Goal: Task Accomplishment & Management: Manage account settings

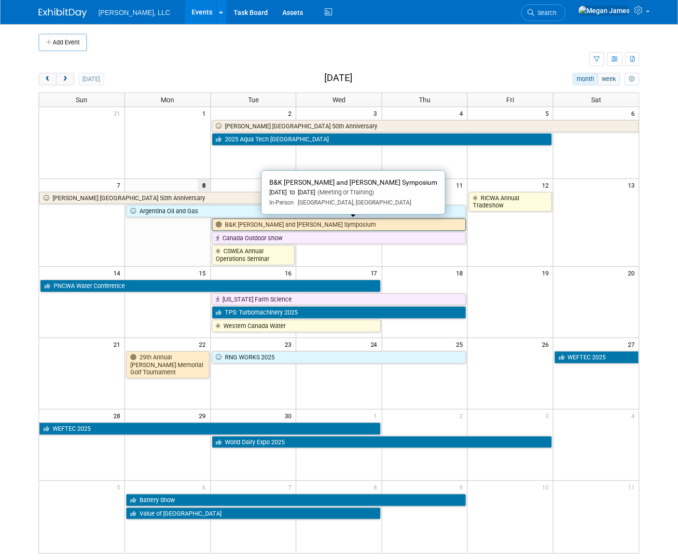
click at [234, 224] on link "B&K [PERSON_NAME] and [PERSON_NAME] Symposium" at bounding box center [339, 225] width 255 height 13
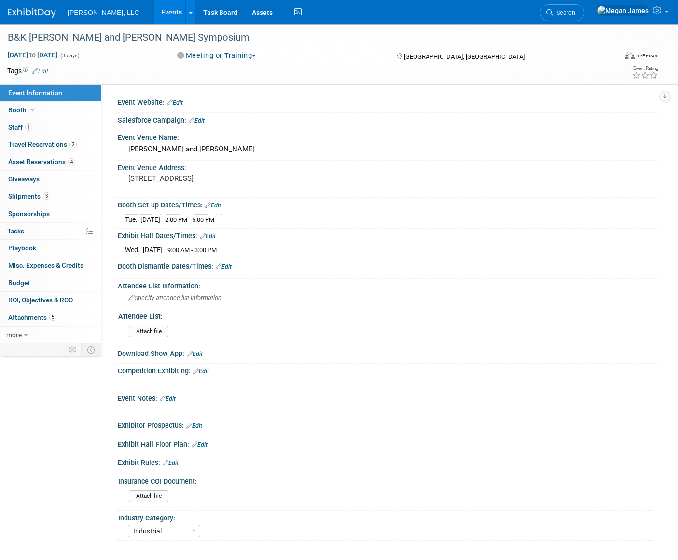
select select "Industrial"
click at [154, 16] on link "Events" at bounding box center [171, 12] width 35 height 24
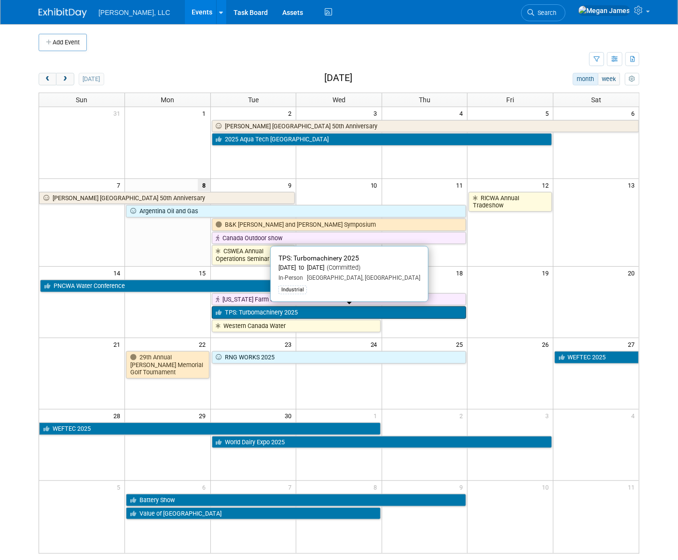
click at [263, 314] on link "TPS: Turbomachinery 2025" at bounding box center [339, 312] width 255 height 13
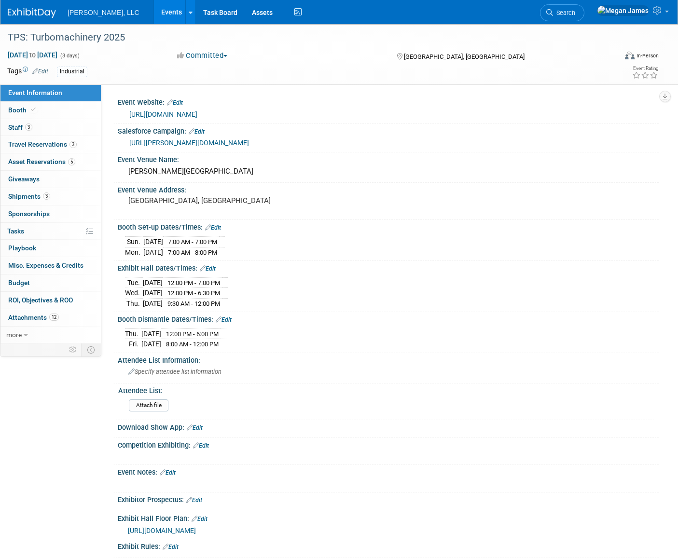
select select "Industrial"
click at [59, 192] on link "3 Shipments 3" at bounding box center [50, 196] width 100 height 17
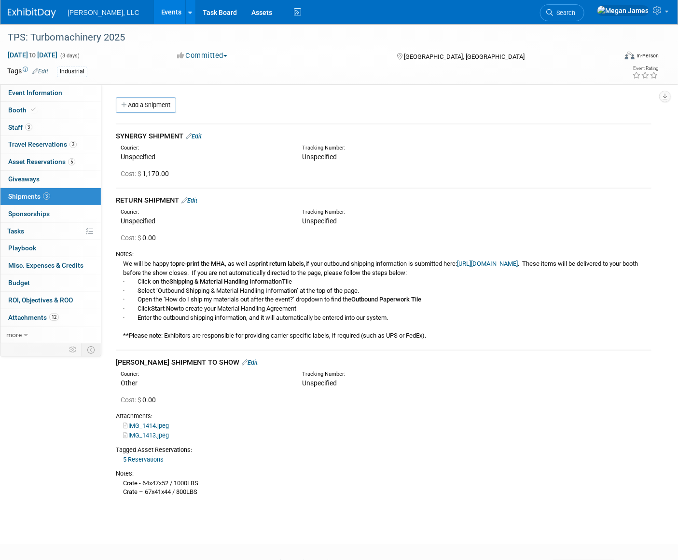
click at [242, 366] on link "Edit" at bounding box center [250, 362] width 16 height 7
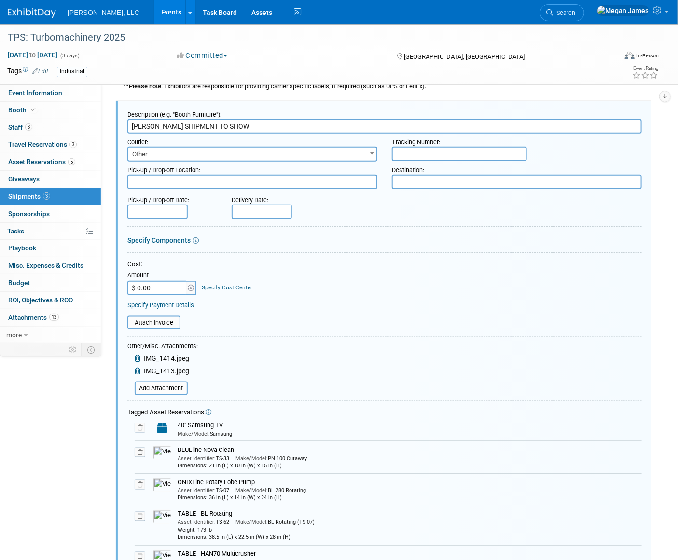
click at [428, 161] on input "text" at bounding box center [459, 154] width 135 height 14
paste input "1795866"
type input "1795866"
click at [169, 184] on textarea at bounding box center [252, 182] width 250 height 14
type textarea "Boerger"
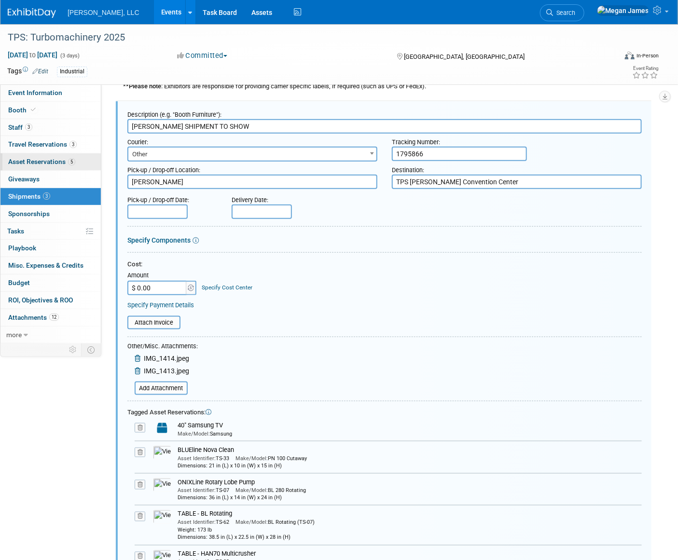
type textarea "TPS George R Brown Convention Center"
click at [167, 222] on body "Boerger, LLC Events Add Event Bulk Upload Events Shareable Event Boards Recentl…" at bounding box center [339, 31] width 678 height 560
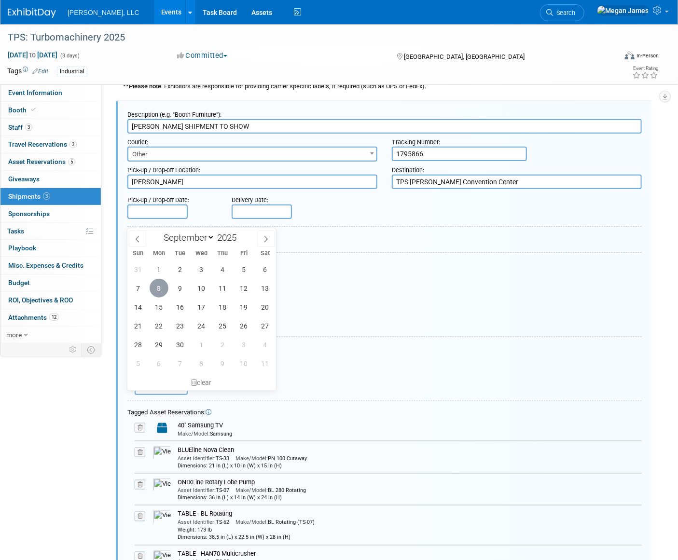
click at [164, 287] on span "8" at bounding box center [159, 288] width 19 height 19
type input "Sep 8, 2025"
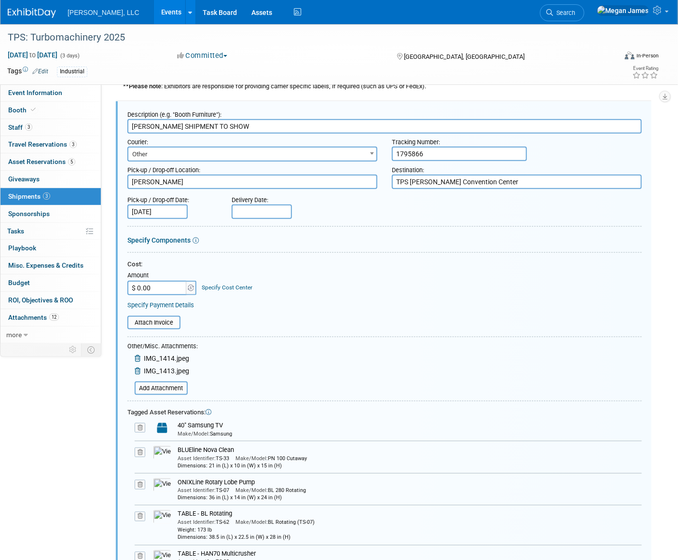
click at [258, 219] on input "text" at bounding box center [262, 212] width 60 height 14
click at [241, 306] on span "14" at bounding box center [241, 307] width 19 height 19
type input "[DATE]"
click at [260, 266] on form "Description (e.g. "Booth Furniture"): BOERGER SHIPMENT TO SHOW Courier: 007EX 1…" at bounding box center [384, 407] width 514 height 603
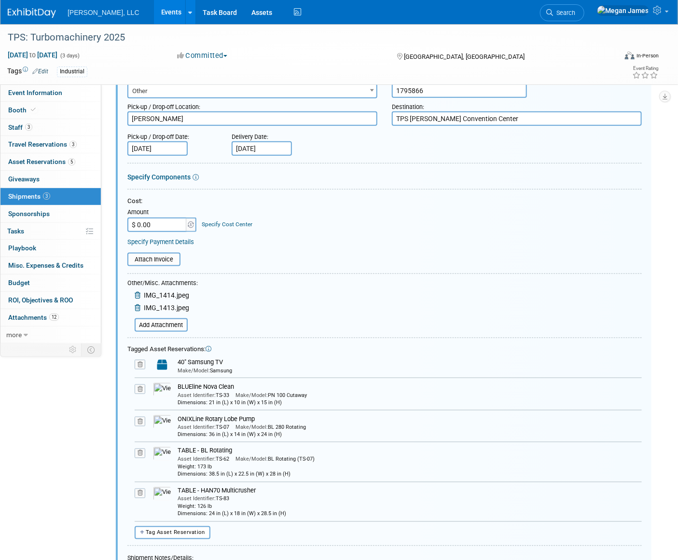
scroll to position [424, 0]
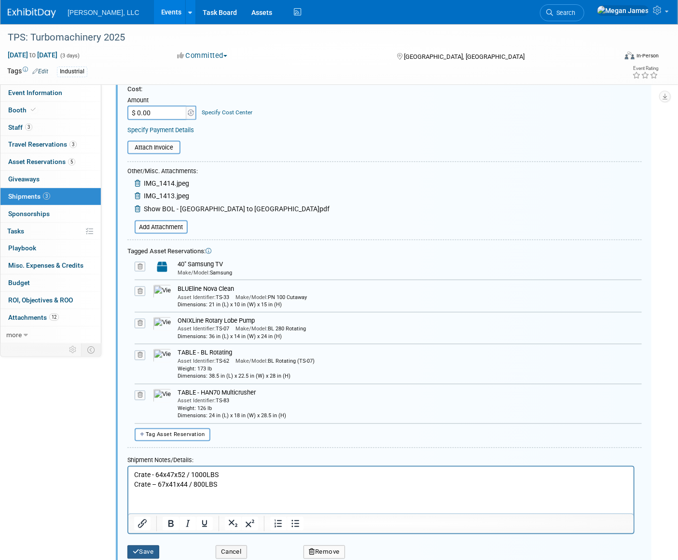
click at [153, 557] on button "Save" at bounding box center [143, 553] width 32 height 14
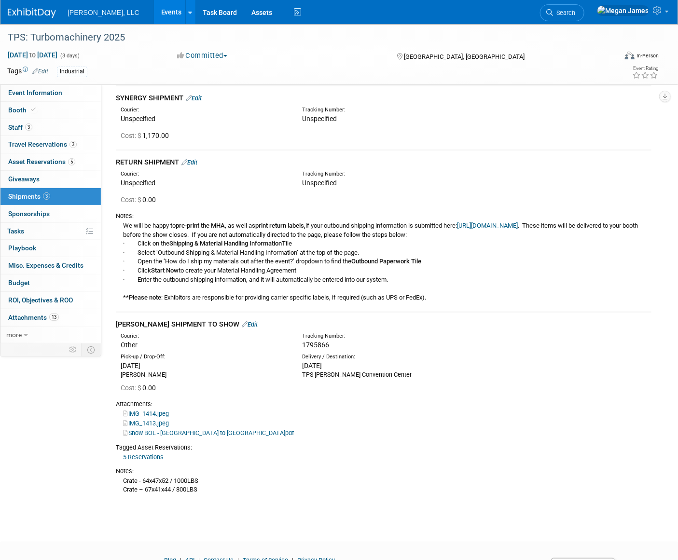
scroll to position [96, 0]
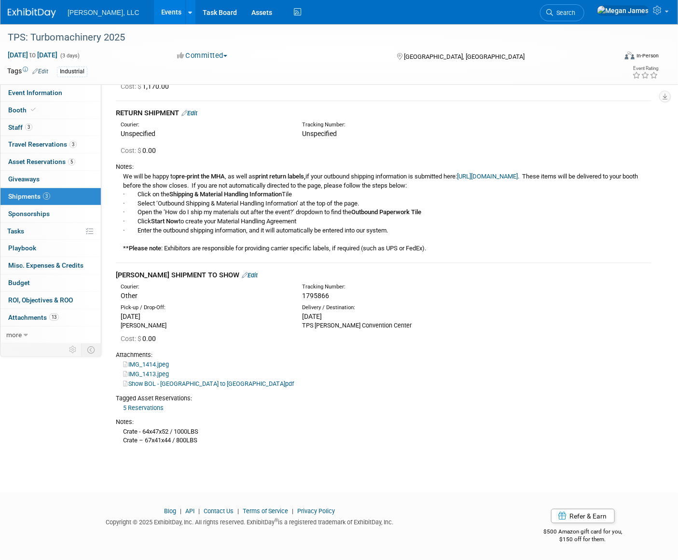
click at [84, 409] on div "Event Information Event Info Booth Booth 3 Staff 3 Staff 3 Travel Reservations …" at bounding box center [339, 196] width 678 height 519
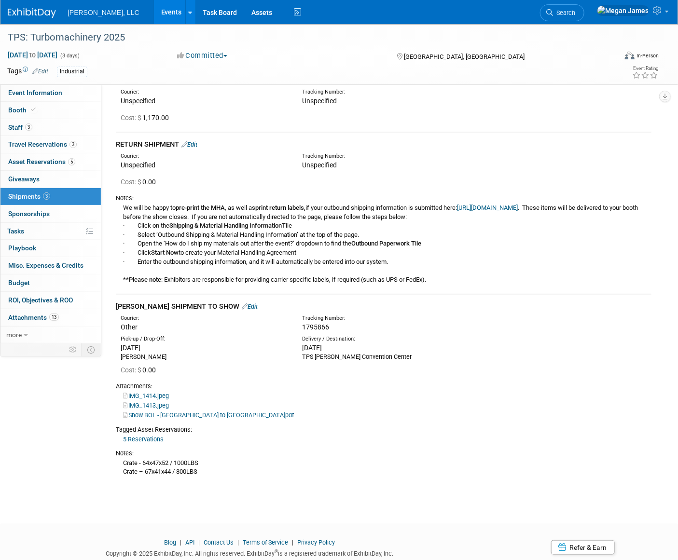
scroll to position [0, 0]
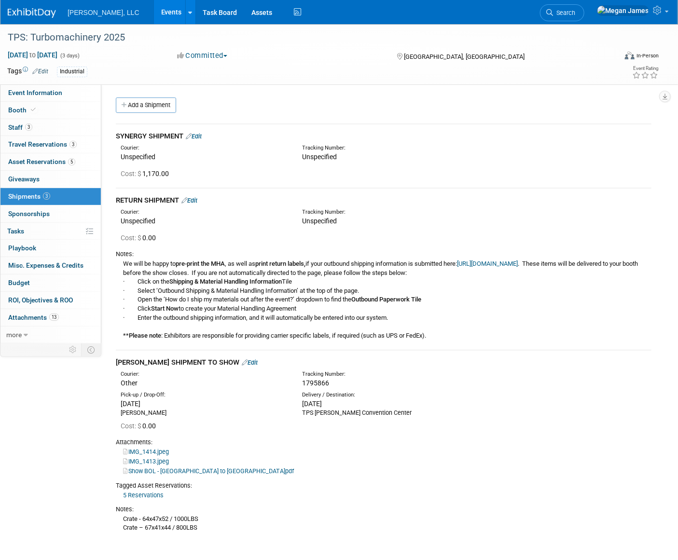
drag, startPoint x: 6, startPoint y: 0, endPoint x: 136, endPoint y: 12, distance: 130.8
click at [154, 12] on link "Events" at bounding box center [171, 12] width 35 height 24
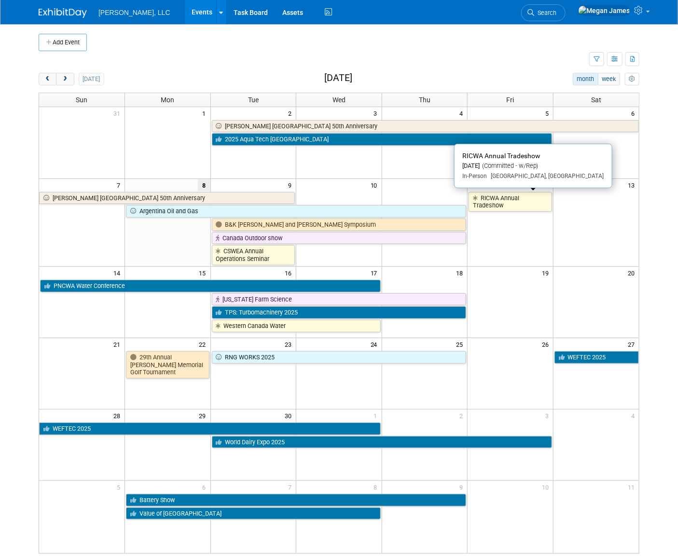
click at [509, 205] on link "RICWA Annual Tradeshow" at bounding box center [509, 202] width 83 height 20
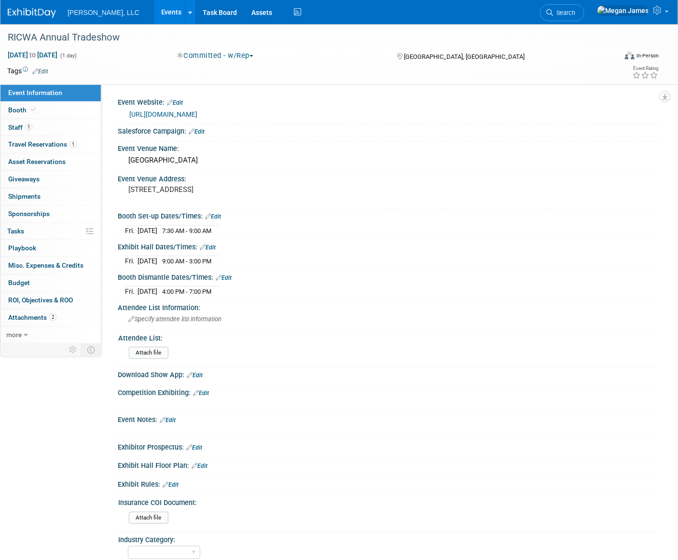
click at [154, 14] on link "Events" at bounding box center [171, 12] width 35 height 24
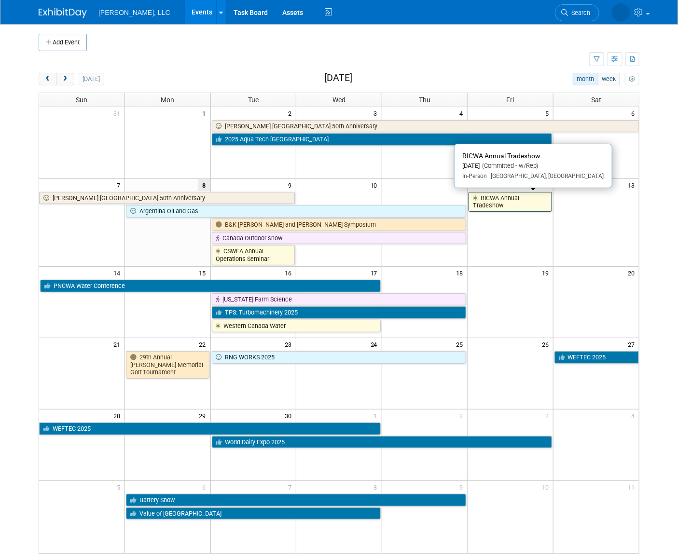
click at [506, 205] on link "RICWA Annual Tradeshow" at bounding box center [509, 202] width 83 height 20
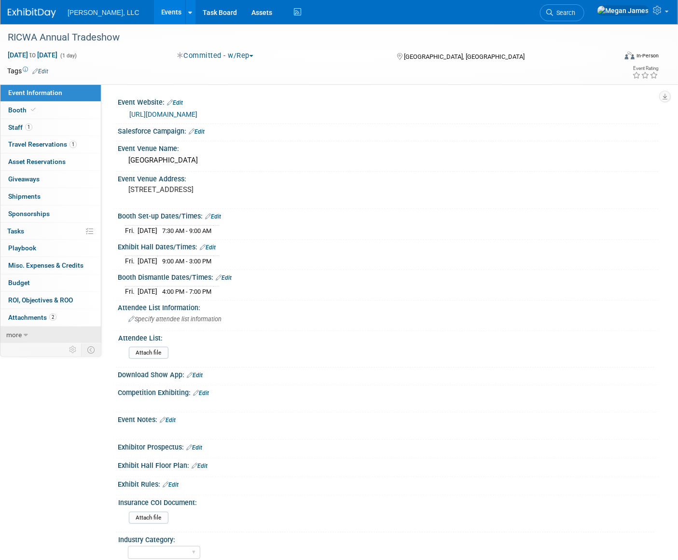
click at [61, 336] on link "more" at bounding box center [50, 335] width 100 height 17
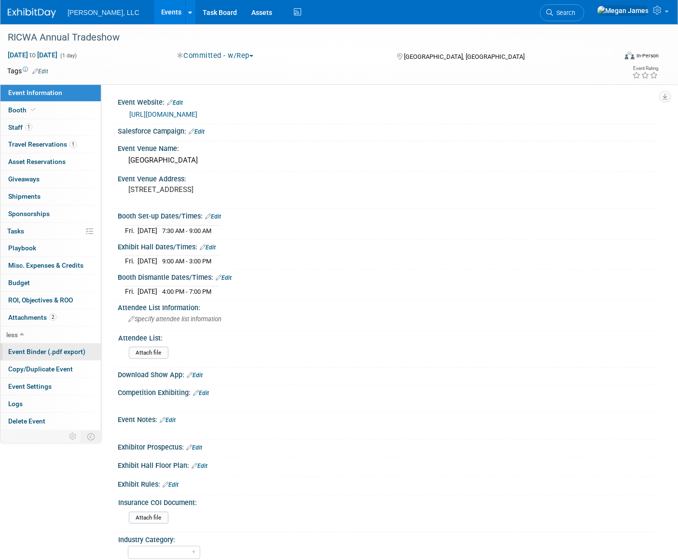
click at [54, 357] on link "Event Binder (.pdf export)" at bounding box center [50, 351] width 100 height 17
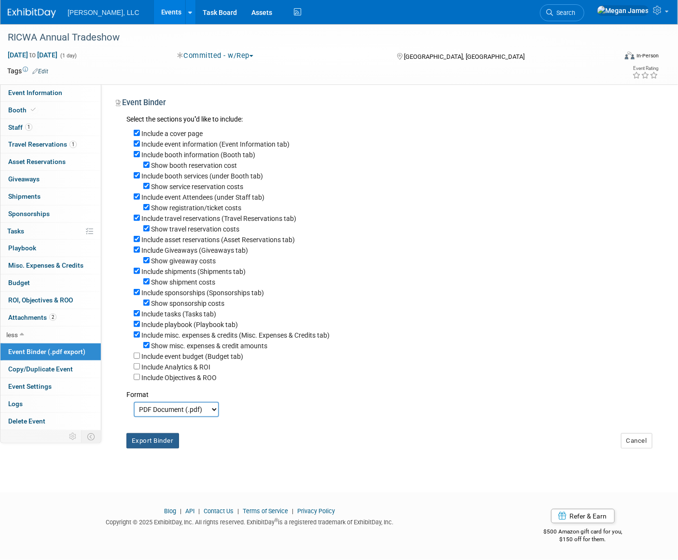
click at [162, 447] on button "Export Binder" at bounding box center [152, 440] width 53 height 15
click at [443, 340] on div "Include misc. expenses & credits (Misc. Expenses & Credits tab)" at bounding box center [393, 334] width 518 height 11
click at [55, 91] on span "Event Information" at bounding box center [35, 93] width 54 height 8
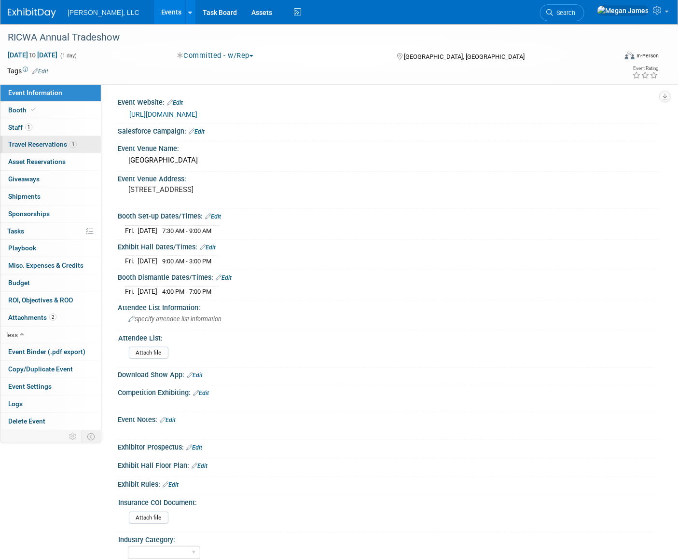
click at [60, 148] on link "1 Travel Reservations 1" at bounding box center [50, 144] width 100 height 17
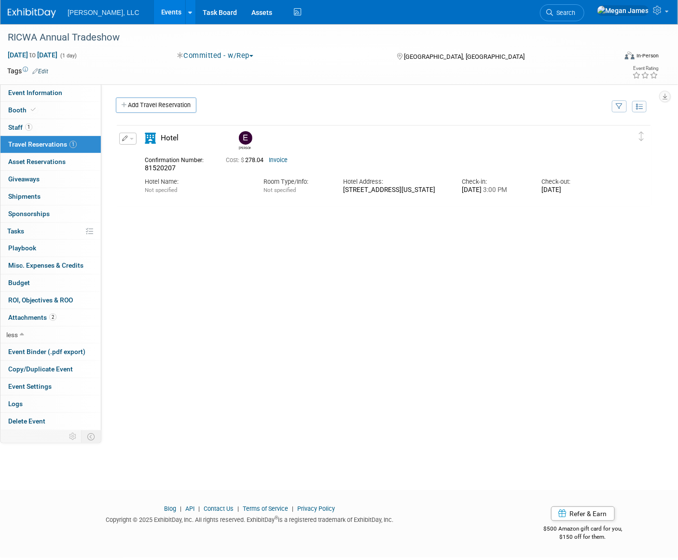
click at [285, 159] on link "Invoice" at bounding box center [278, 160] width 19 height 7
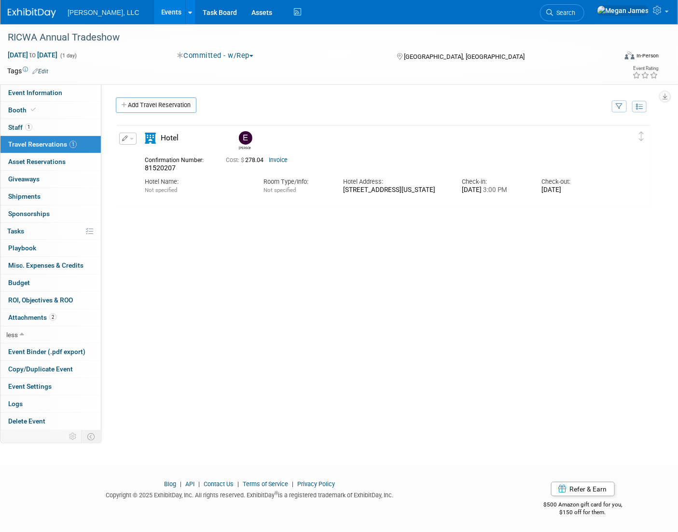
click at [154, 14] on link "Events" at bounding box center [171, 12] width 35 height 24
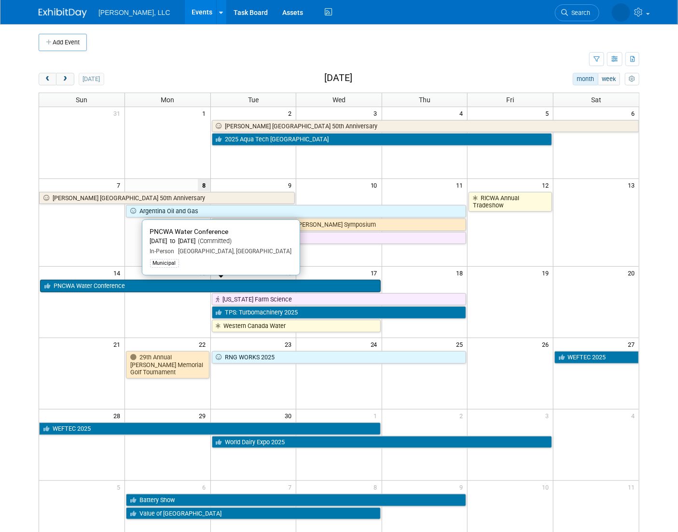
click at [151, 284] on link "PNCWA Water Conference" at bounding box center [210, 286] width 341 height 13
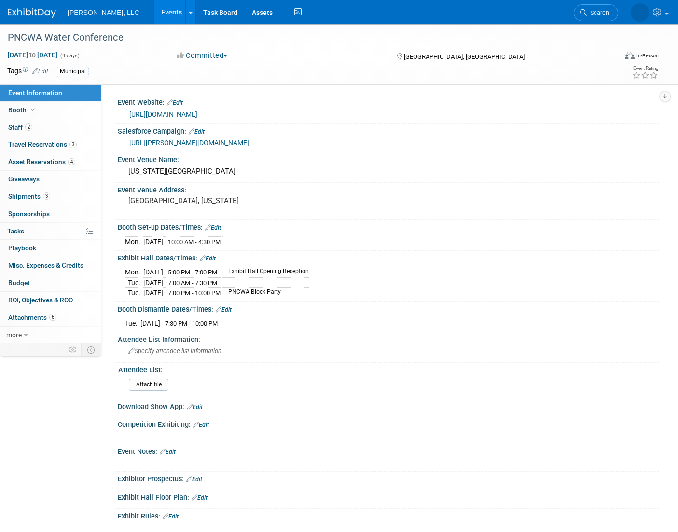
select select "Municipal"
click at [203, 495] on link "Edit" at bounding box center [199, 497] width 16 height 7
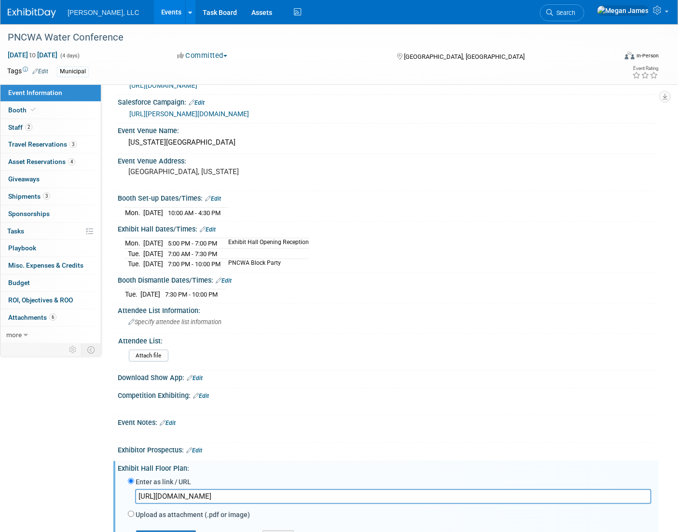
scroll to position [175, 0]
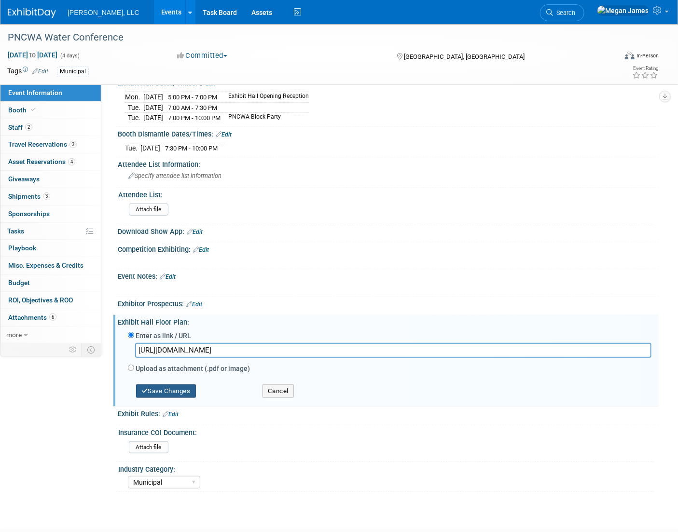
type input "[URL][DOMAIN_NAME]"
click at [170, 390] on button "Save Changes" at bounding box center [166, 391] width 60 height 14
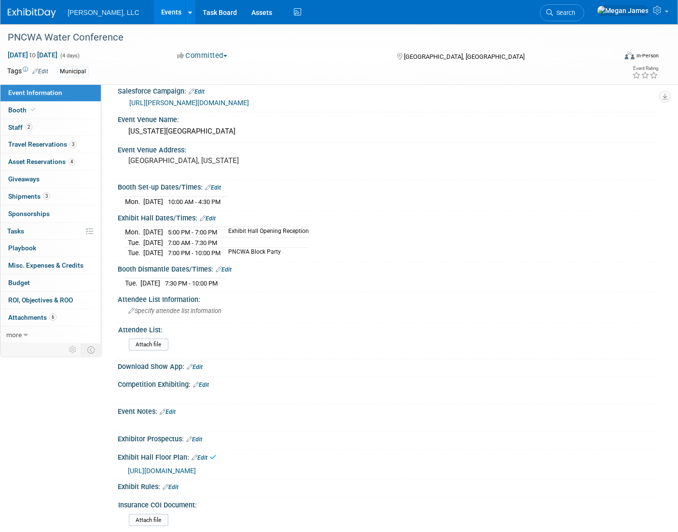
scroll to position [0, 0]
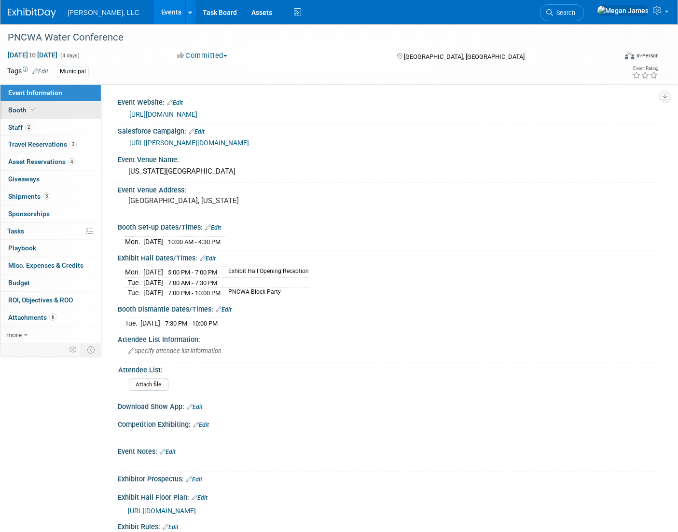
click at [87, 112] on link "Booth" at bounding box center [50, 110] width 100 height 17
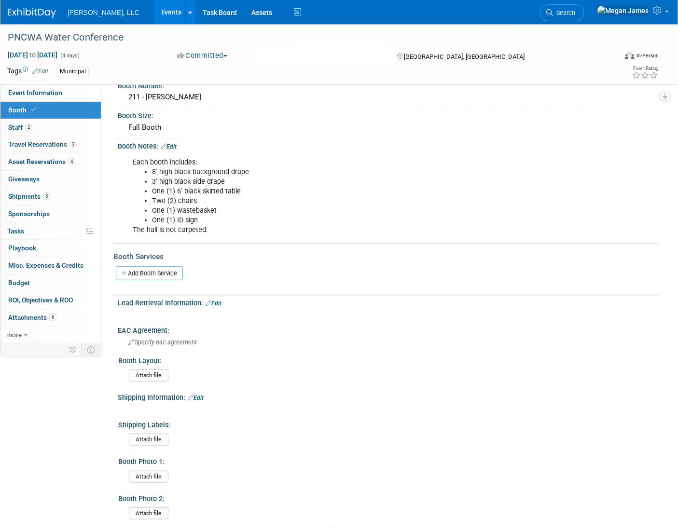
scroll to position [43, 0]
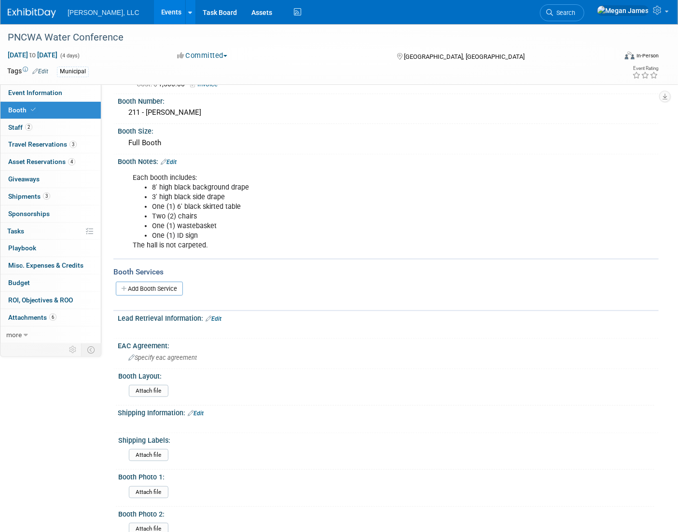
drag, startPoint x: 561, startPoint y: 177, endPoint x: 560, endPoint y: 168, distance: 9.2
click at [561, 177] on div "Each booth includes: 8' high black background drape 3' high black side drape On…" at bounding box center [388, 211] width 541 height 91
click at [68, 97] on link "Event Information" at bounding box center [50, 92] width 100 height 17
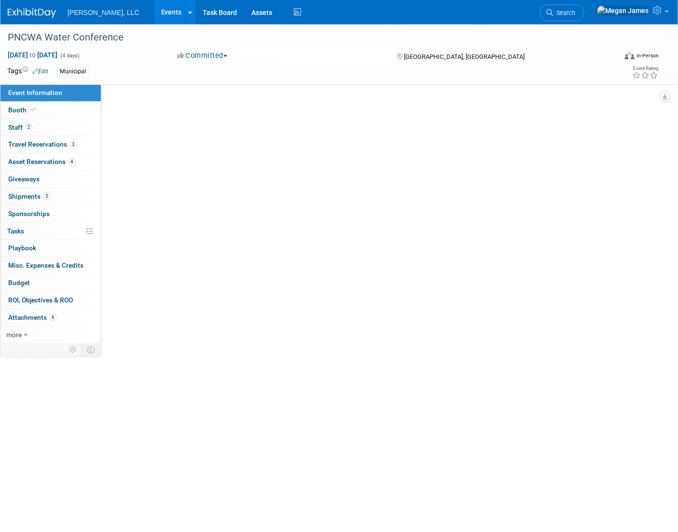
select select "Municipal"
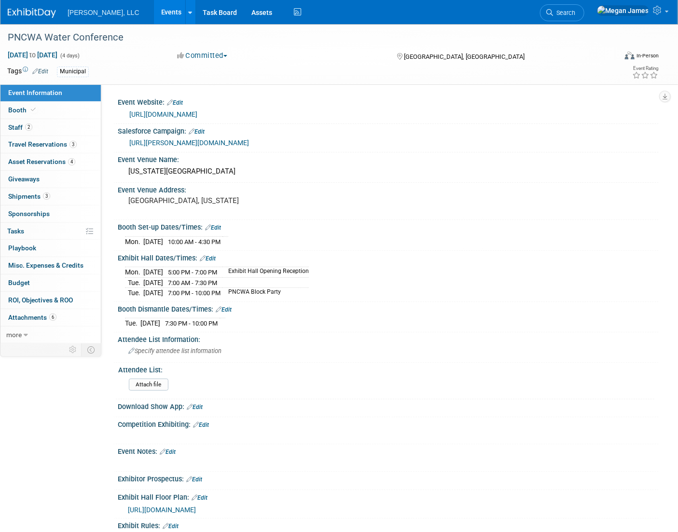
drag, startPoint x: 122, startPoint y: 240, endPoint x: 264, endPoint y: 238, distance: 141.8
click at [264, 238] on div "[DATE] 10:00 AM - 4:30 PM Save Changes Cancel" at bounding box center [388, 240] width 541 height 16
copy div
click at [666, 41] on div "PNCWA Water Conference [DATE] to [DATE] (4 days) [DATE] to [DATE] Committed Com…" at bounding box center [339, 54] width 678 height 60
click at [92, 108] on link "Booth" at bounding box center [50, 110] width 100 height 17
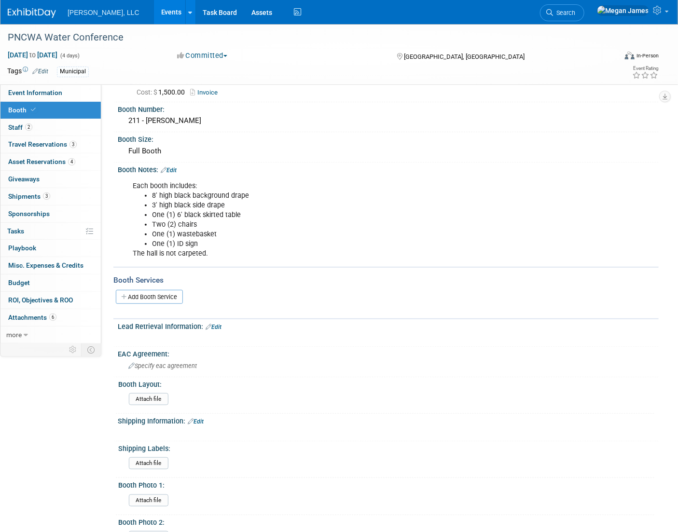
scroll to position [87, 0]
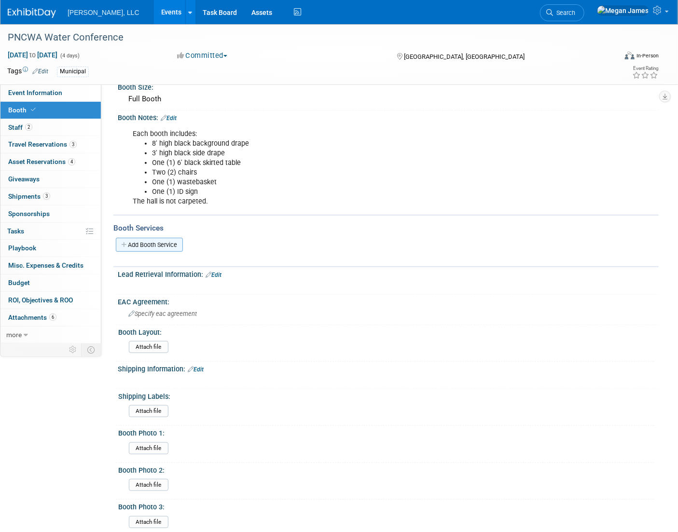
click at [166, 244] on link "Add Booth Service" at bounding box center [149, 245] width 67 height 14
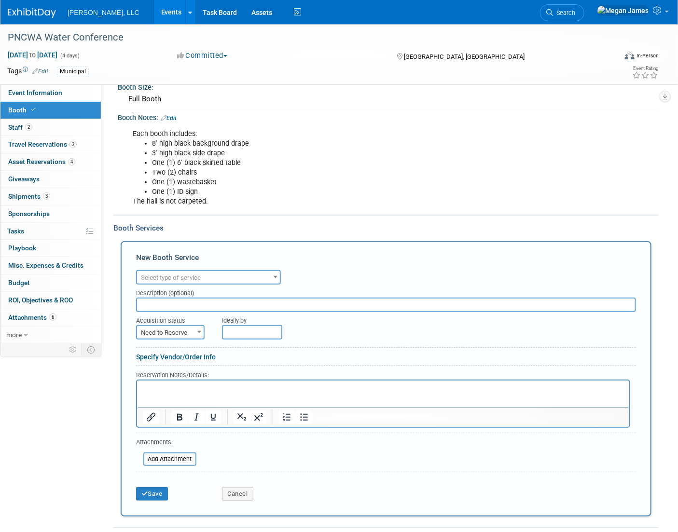
scroll to position [0, 0]
click at [178, 286] on div "Description (optional)" at bounding box center [386, 291] width 500 height 13
click at [173, 281] on span "Select type of service" at bounding box center [208, 278] width 143 height 14
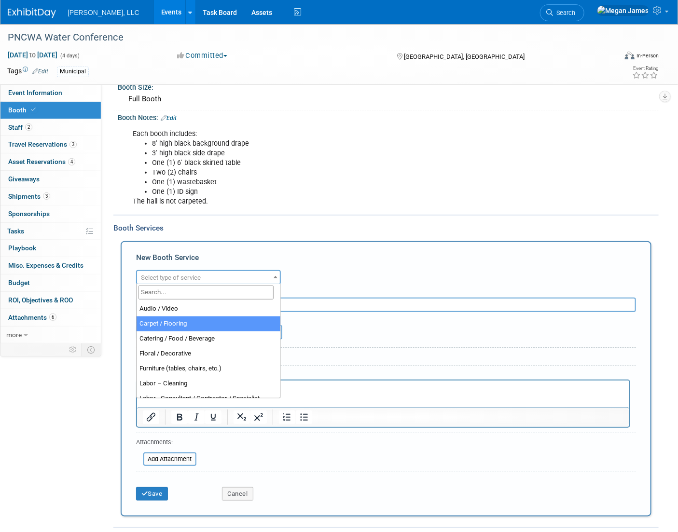
select select "4"
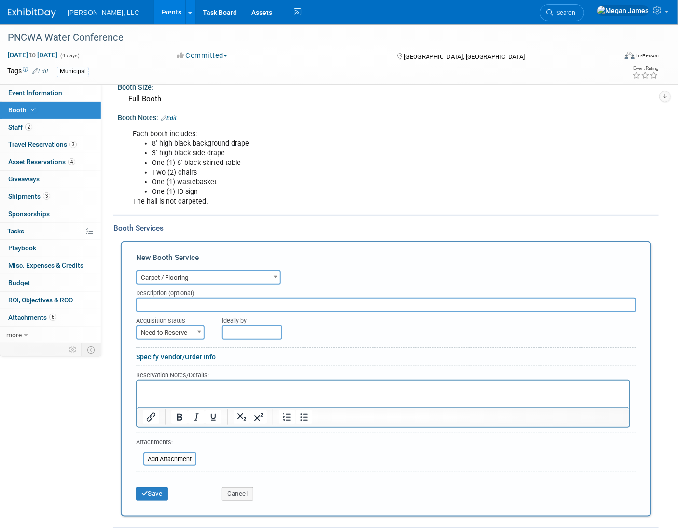
click at [165, 304] on input "text" at bounding box center [386, 305] width 500 height 14
paste input "10ft x 10ft Carpet & Pad"
type input "10ft x 10ft Carpet & Pad"
click at [186, 333] on span "Need to Reserve" at bounding box center [170, 333] width 67 height 14
drag, startPoint x: 187, startPoint y: 362, endPoint x: 180, endPoint y: 350, distance: 14.2
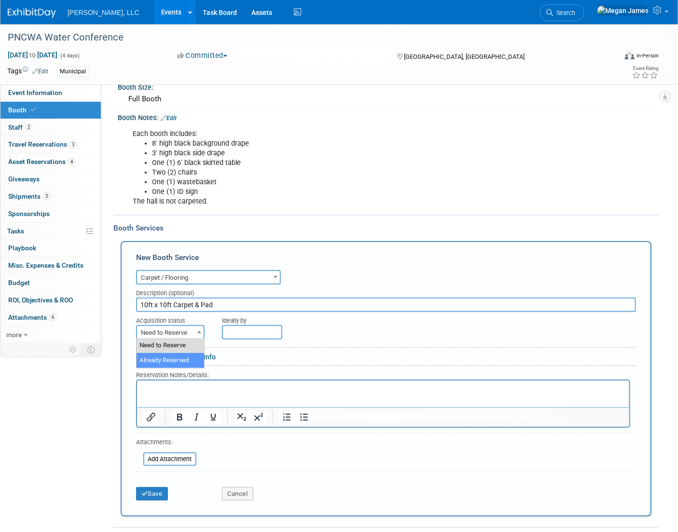
select select "2"
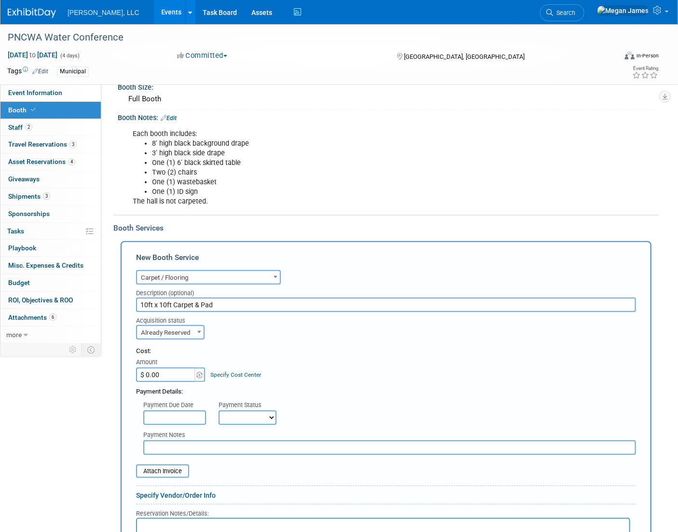
click at [174, 376] on input "$ 0.00" at bounding box center [166, 375] width 60 height 14
type input "$ 435.55"
click at [340, 373] on div "Cost: Amount $ 435.55 Specify Cost Center Cost Center -- Not Specified --" at bounding box center [386, 364] width 500 height 35
click at [344, 376] on div "Cost: Amount $ 435.55 Specify Cost Center Cost Center -- Not Specified --" at bounding box center [386, 364] width 500 height 35
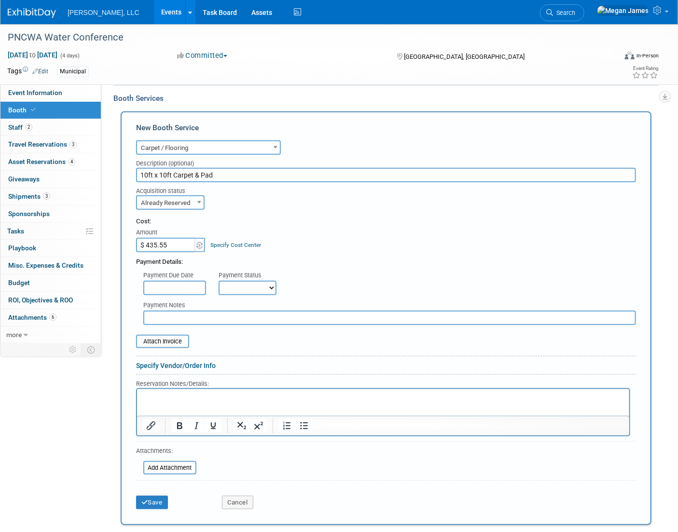
scroll to position [219, 0]
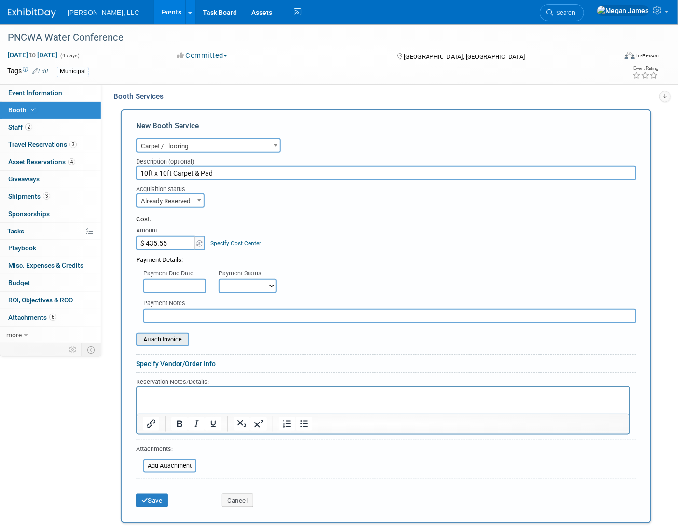
click at [162, 337] on input "file" at bounding box center [130, 340] width 115 height 12
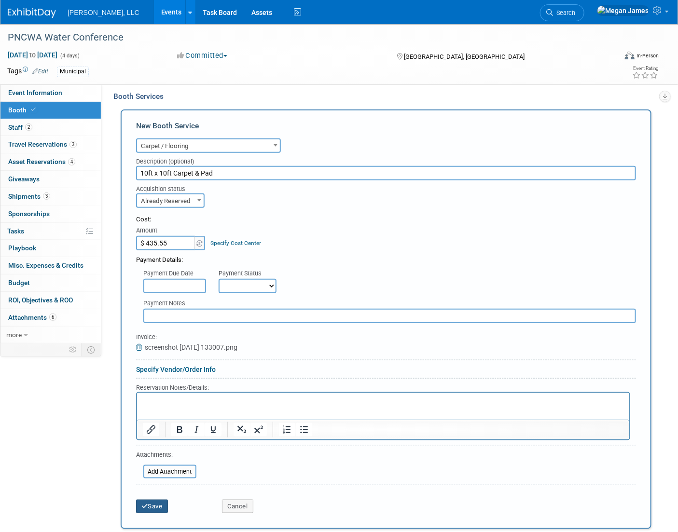
drag, startPoint x: 159, startPoint y: 506, endPoint x: 209, endPoint y: 504, distance: 50.7
click at [159, 506] on button "Save" at bounding box center [152, 507] width 32 height 14
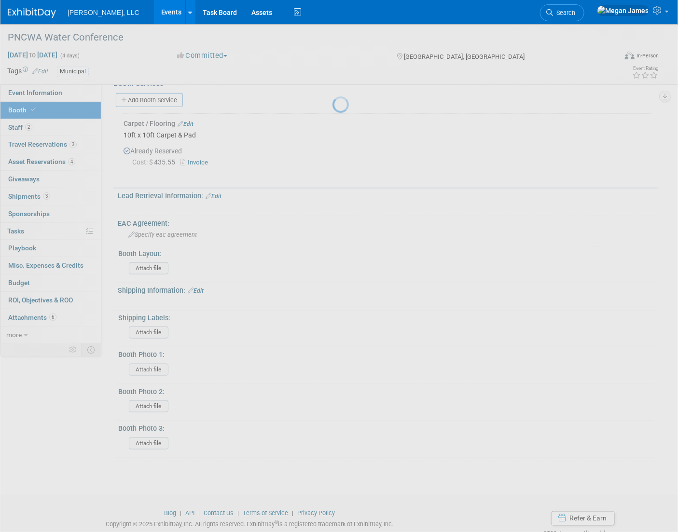
scroll to position [242, 0]
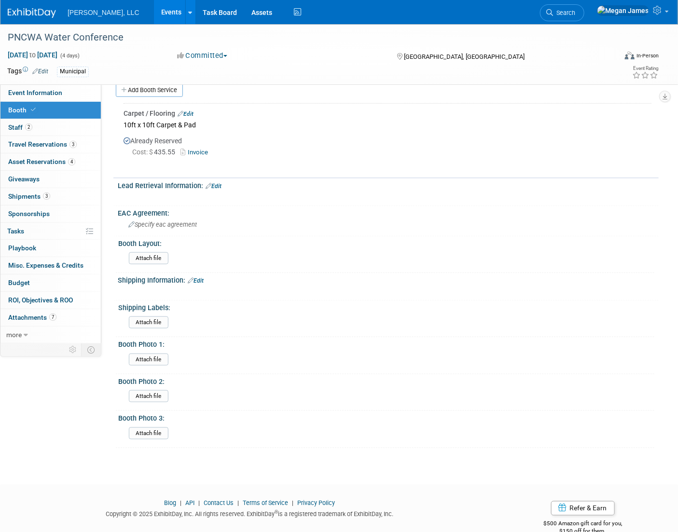
click at [361, 338] on div "Booth Photo 1:" at bounding box center [386, 343] width 536 height 12
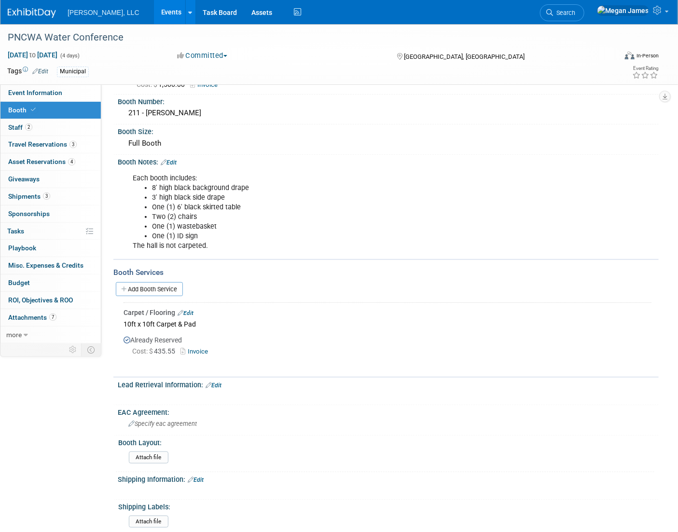
scroll to position [0, 0]
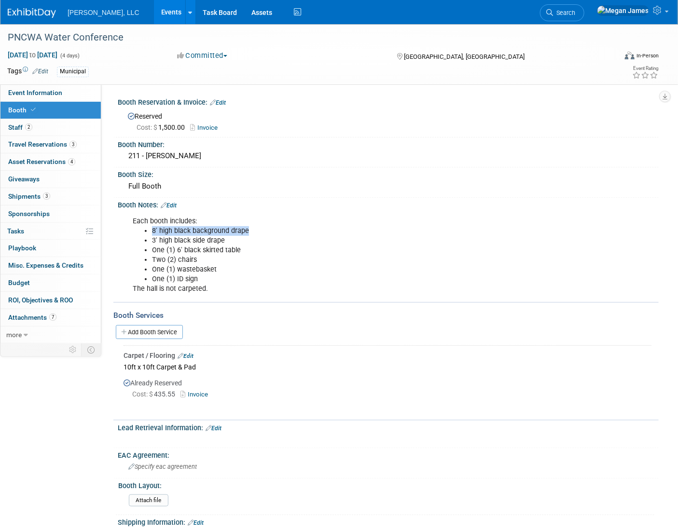
drag, startPoint x: 153, startPoint y: 229, endPoint x: 260, endPoint y: 231, distance: 107.1
click at [260, 231] on li "8' high black background drape" at bounding box center [350, 231] width 396 height 10
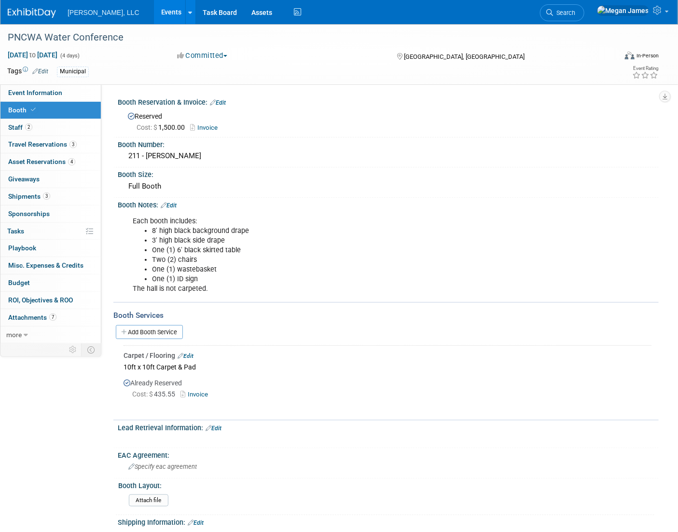
drag, startPoint x: 260, startPoint y: 231, endPoint x: 247, endPoint y: 243, distance: 18.1
click at [250, 240] on li "3' high black side drape" at bounding box center [350, 241] width 396 height 10
drag, startPoint x: 150, startPoint y: 249, endPoint x: 250, endPoint y: 249, distance: 99.8
click at [250, 249] on ul "8' high black background drape 3' high black side drape One (1) 6' black skirte…" at bounding box center [340, 255] width 415 height 58
